Goal: Task Accomplishment & Management: Use online tool/utility

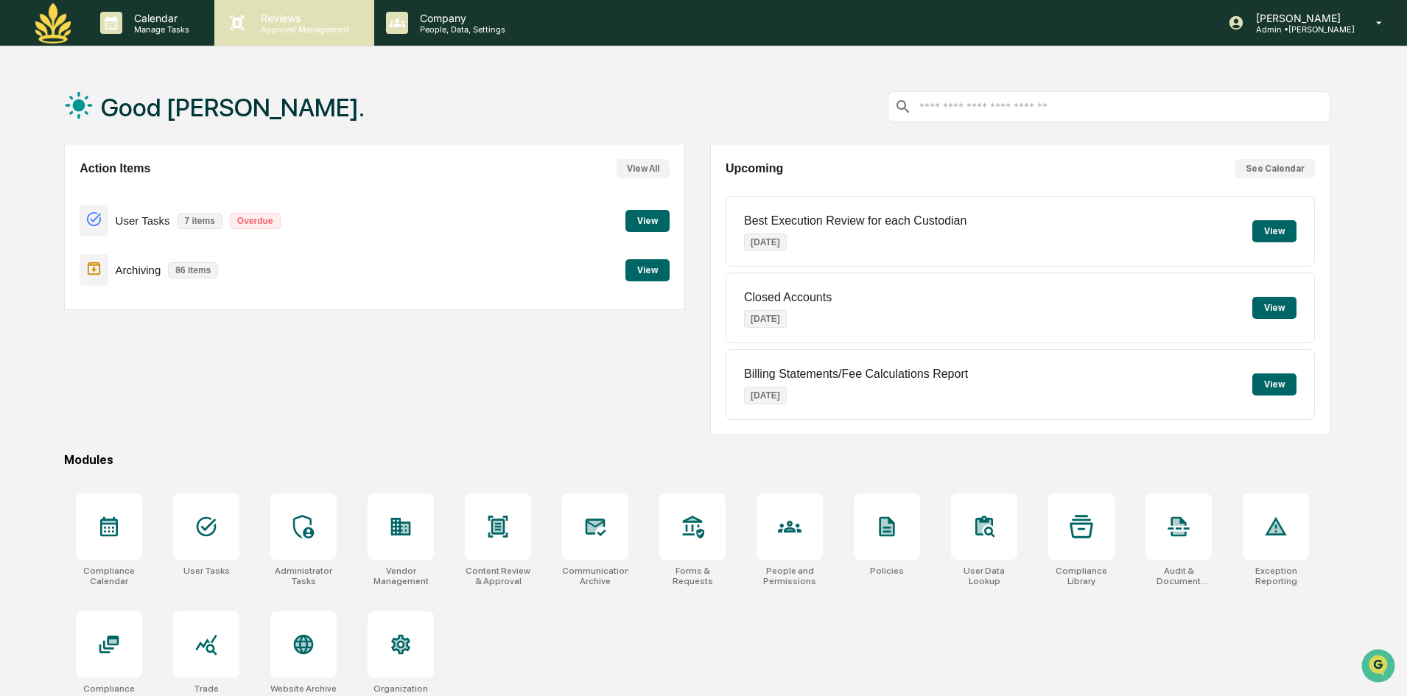
click at [332, 19] on p "Reviews" at bounding box center [303, 18] width 108 height 13
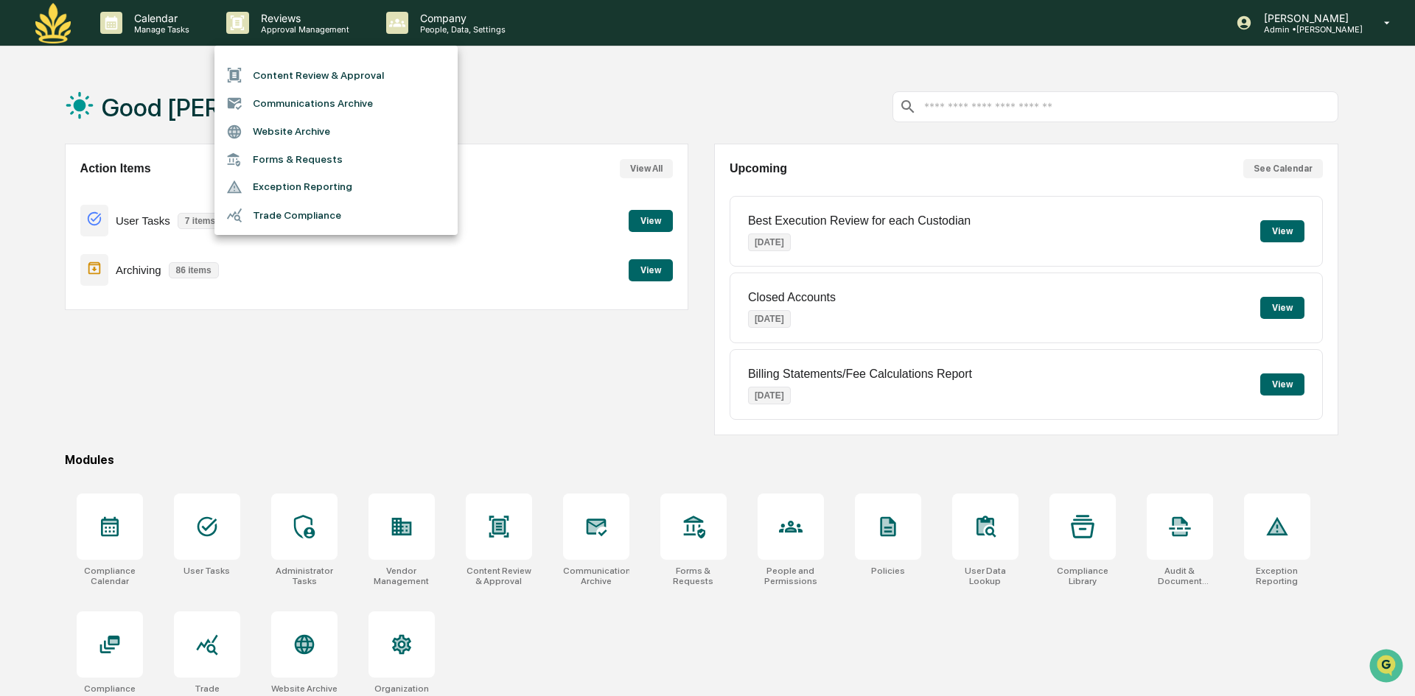
click at [343, 72] on li "Content Review & Approval" at bounding box center [335, 75] width 243 height 28
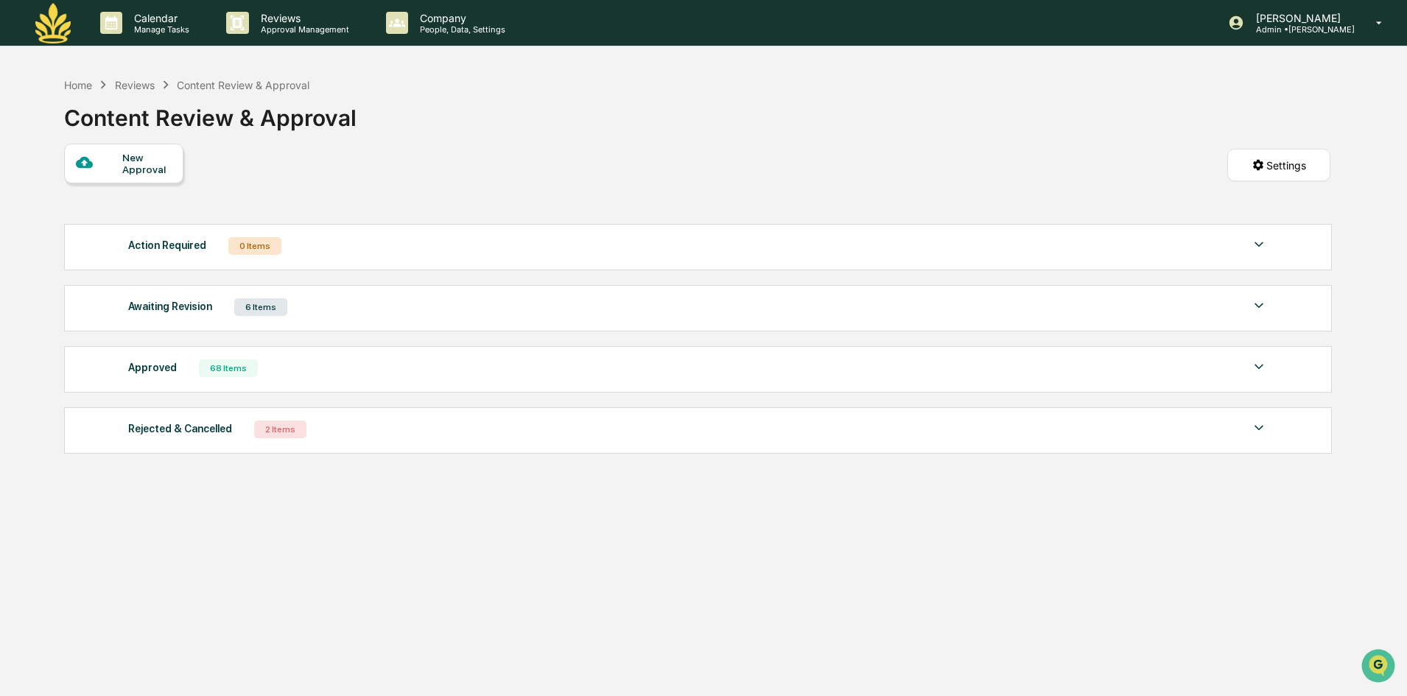
click at [298, 314] on div "Awaiting Revision 6 Items" at bounding box center [698, 307] width 1140 height 21
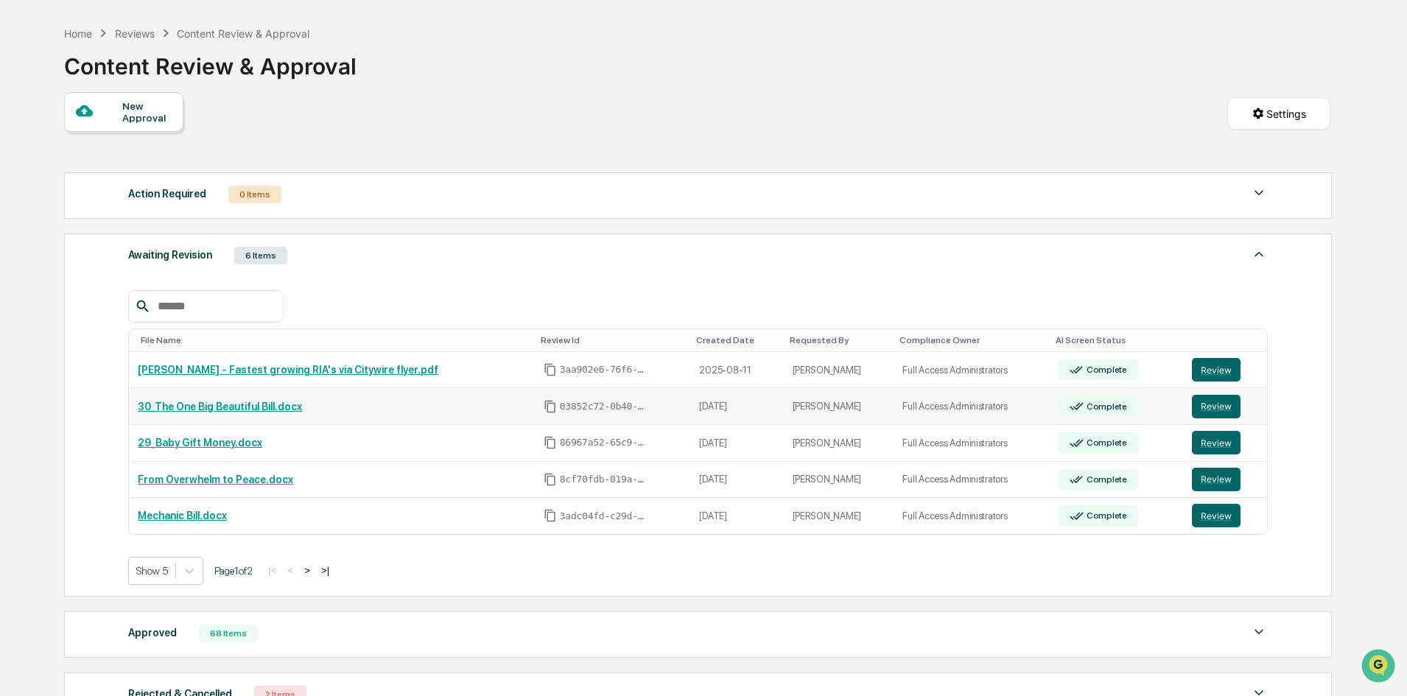
scroll to position [74, 0]
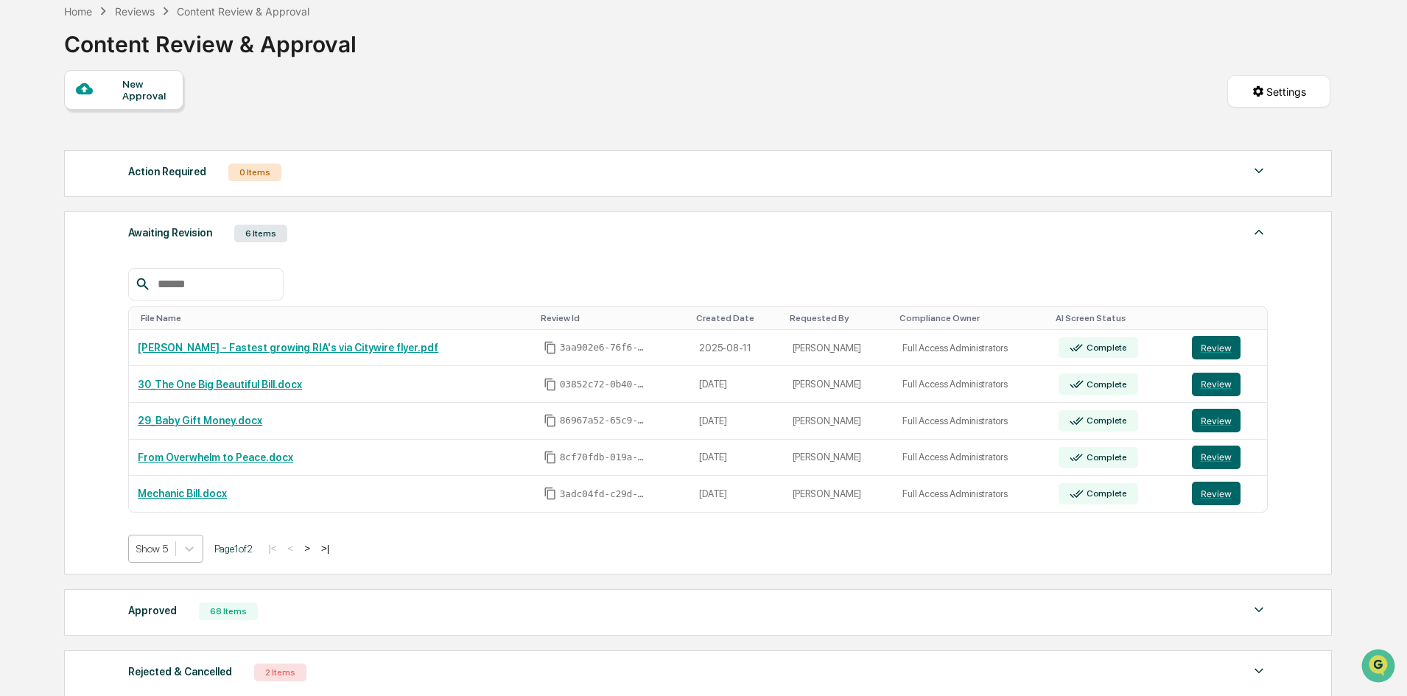
click at [164, 550] on div at bounding box center [152, 549] width 32 height 15
click at [309, 548] on button ">" at bounding box center [307, 548] width 15 height 13
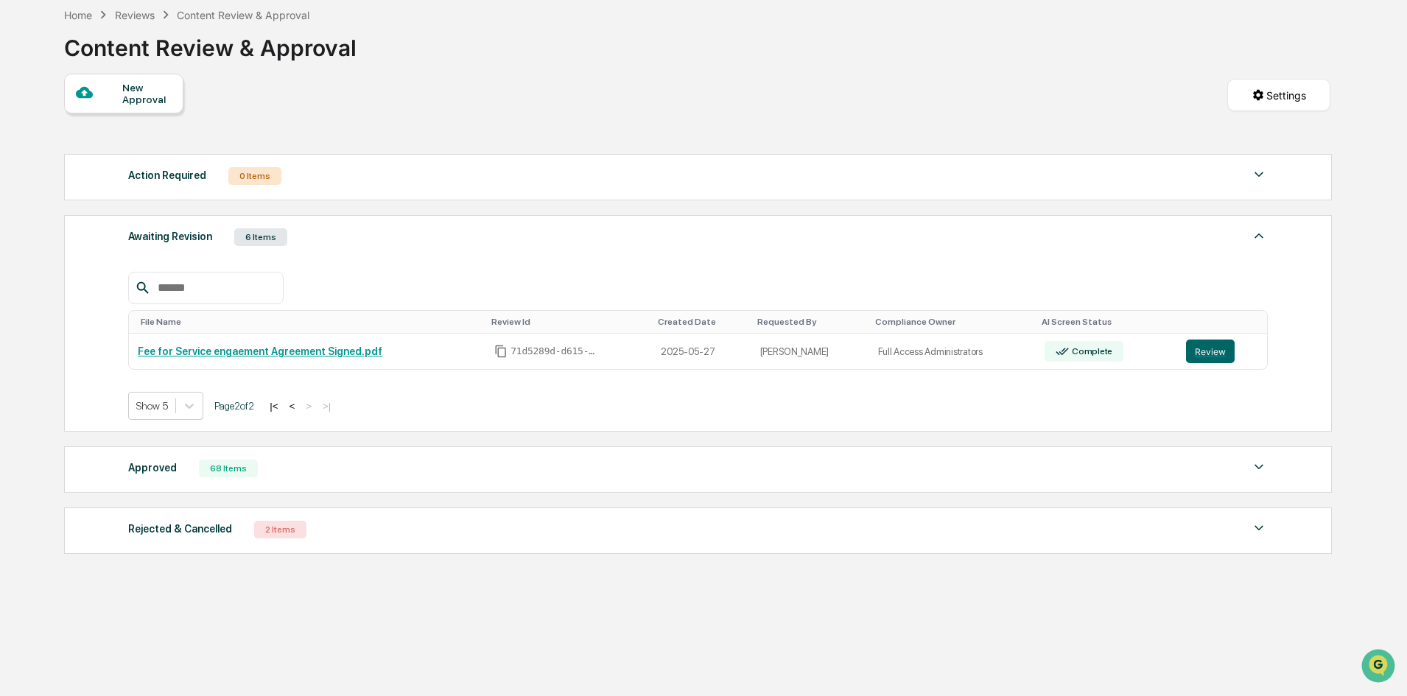
click at [282, 411] on button "|<" at bounding box center [273, 406] width 17 height 13
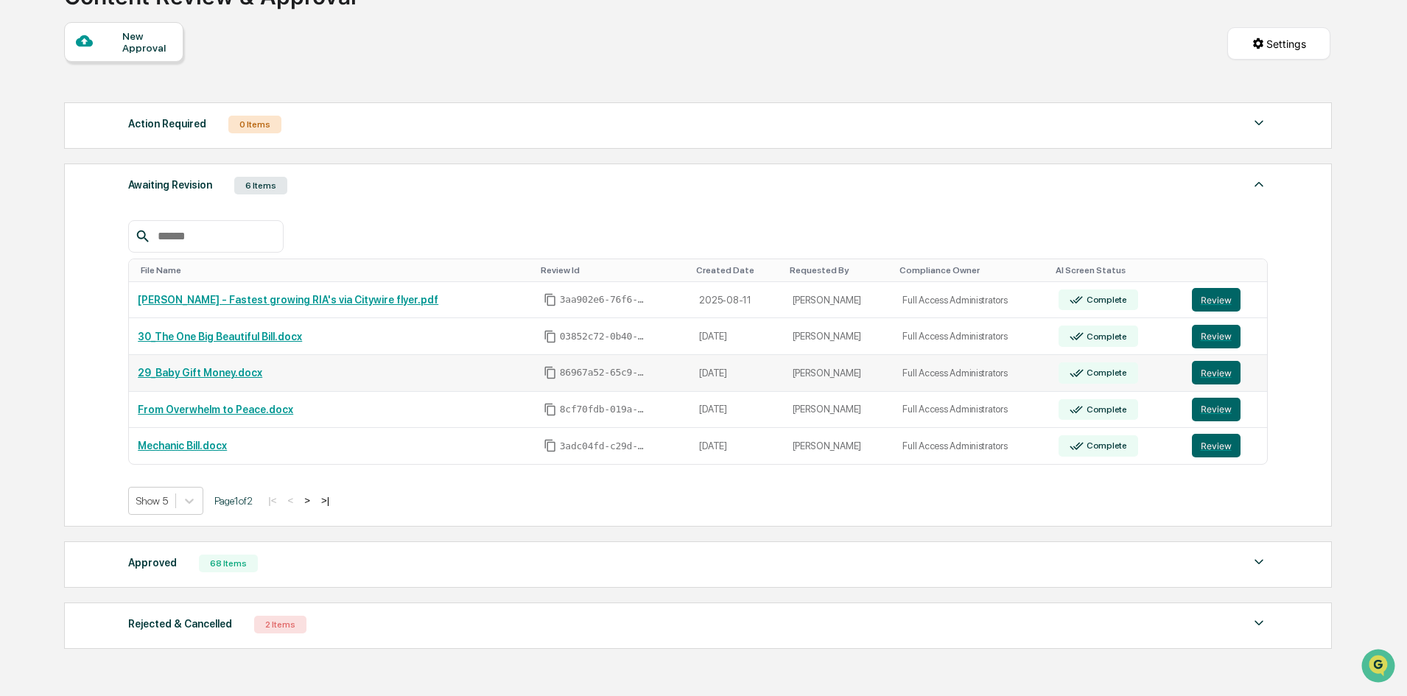
scroll to position [209, 0]
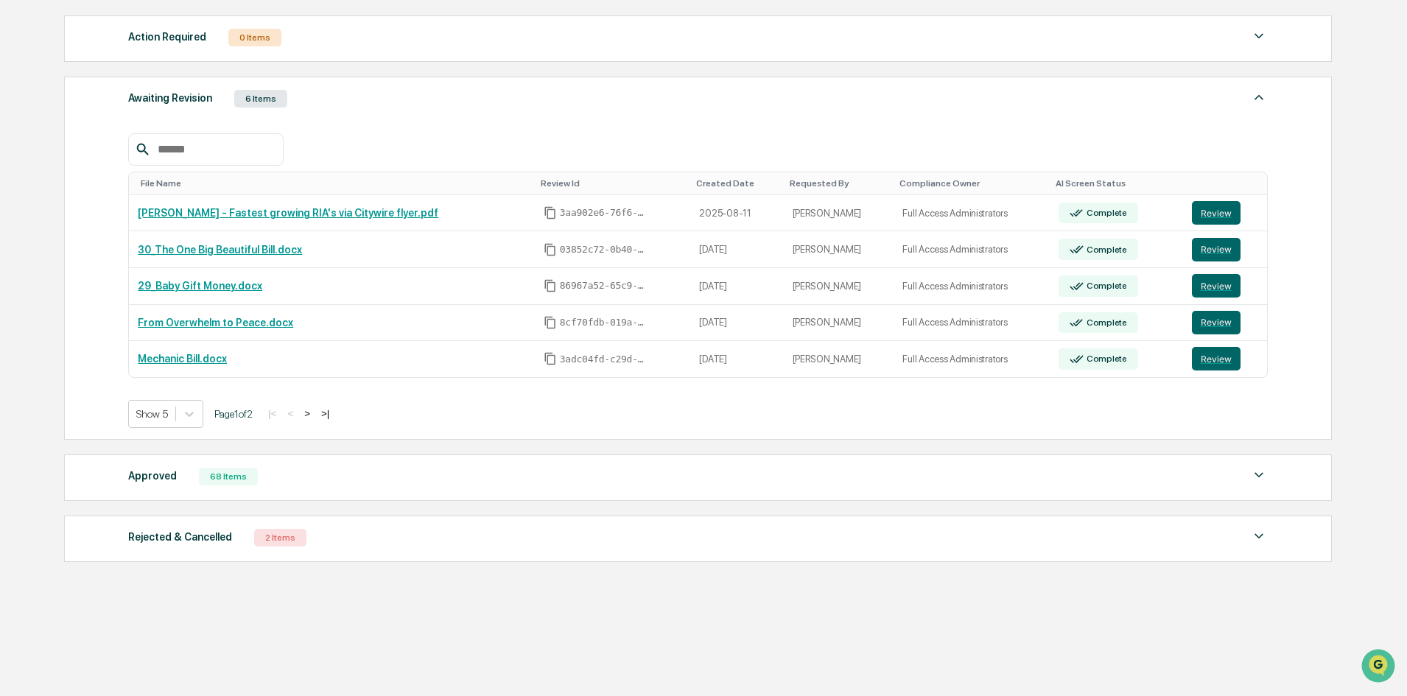
click at [228, 473] on div "68 Items" at bounding box center [228, 477] width 59 height 18
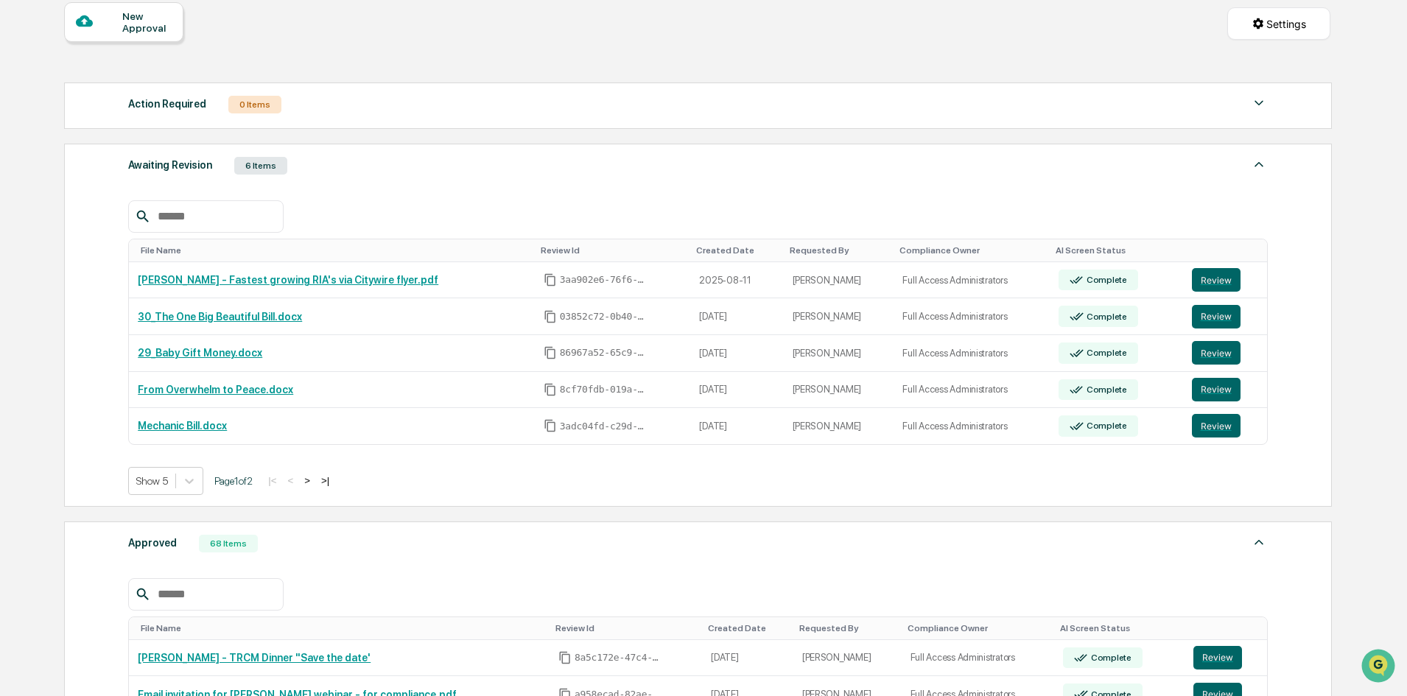
scroll to position [0, 0]
